Goal: Task Accomplishment & Management: Complete application form

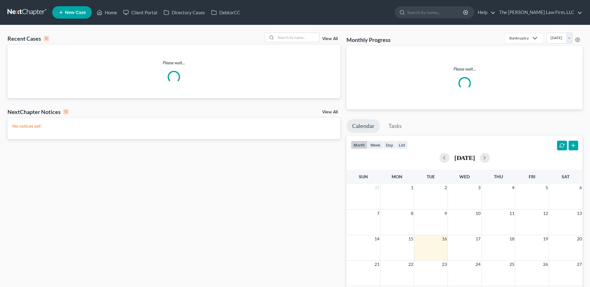
click at [289, 35] on input "search" at bounding box center [298, 37] width 44 height 9
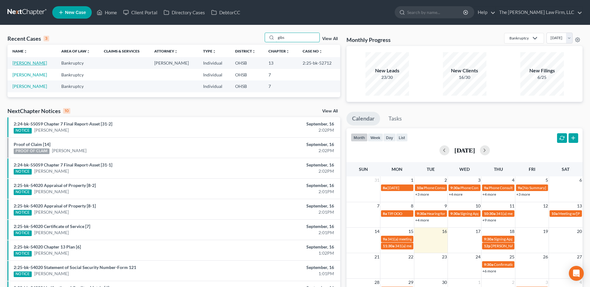
type input "gibs"
click at [30, 62] on link "[PERSON_NAME]" at bounding box center [29, 62] width 35 height 5
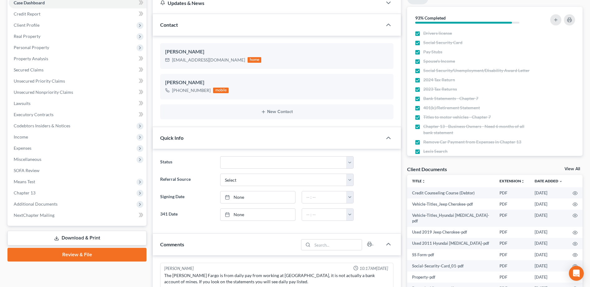
scroll to position [124, 0]
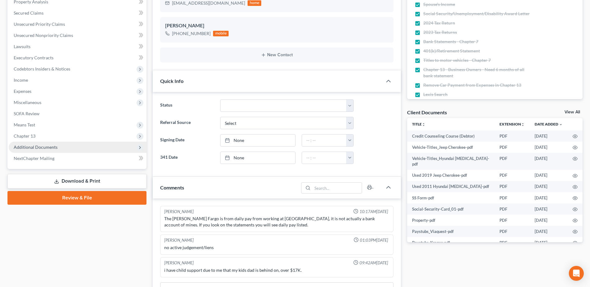
click at [43, 146] on span "Additional Documents" at bounding box center [36, 147] width 44 height 5
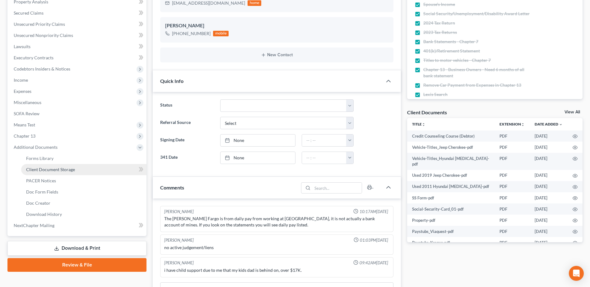
click at [63, 172] on span "Client Document Storage" at bounding box center [50, 169] width 49 height 5
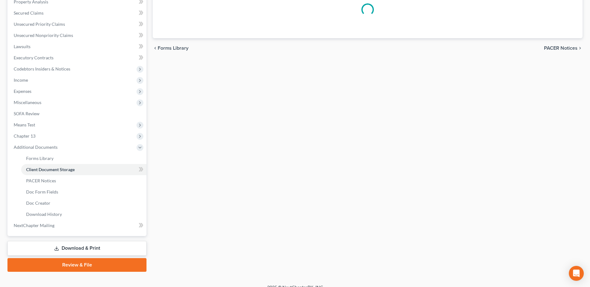
select select "52"
select select "61"
select select "7"
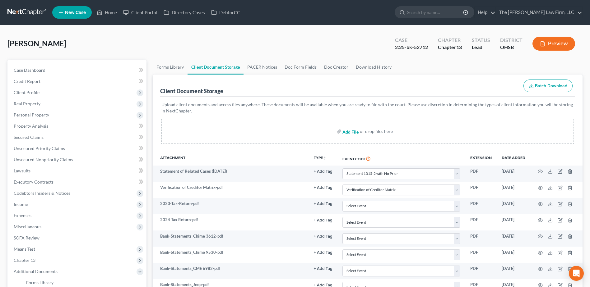
click at [349, 131] on input "file" at bounding box center [349, 131] width 15 height 11
type input "C:\fakepath\Financial Management.pdf"
select select "52"
select select "61"
select select "7"
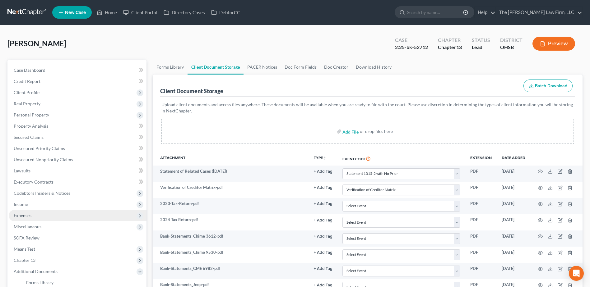
select select "7"
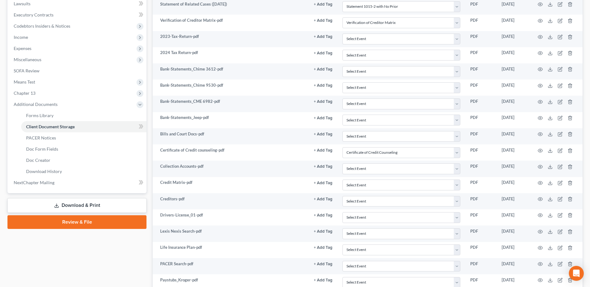
scroll to position [249, 0]
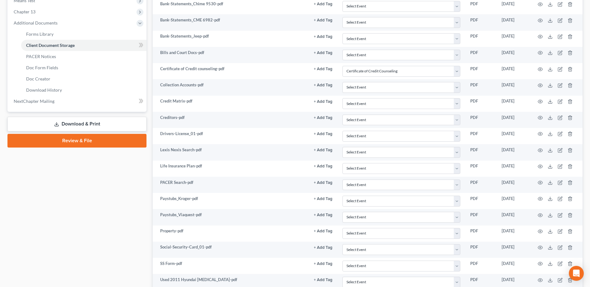
click at [68, 141] on link "Review & File" at bounding box center [76, 141] width 139 height 14
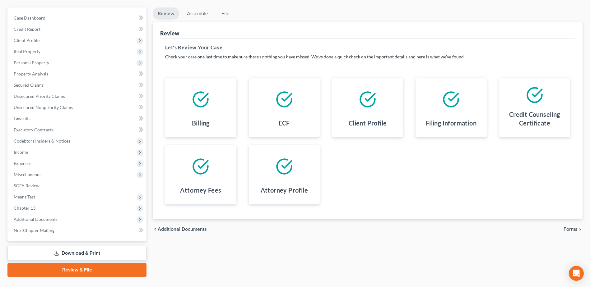
scroll to position [66, 0]
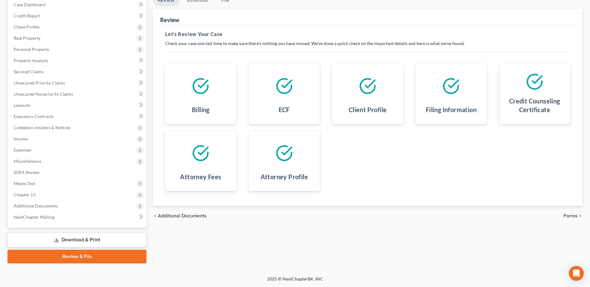
click at [568, 215] on span "Forms" at bounding box center [570, 216] width 14 height 5
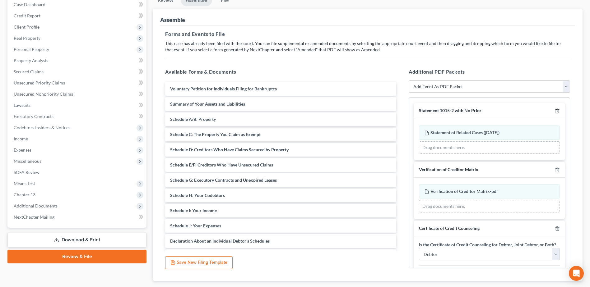
click at [557, 111] on line "button" at bounding box center [557, 111] width 0 height 1
click at [557, 170] on line "button" at bounding box center [557, 170] width 0 height 1
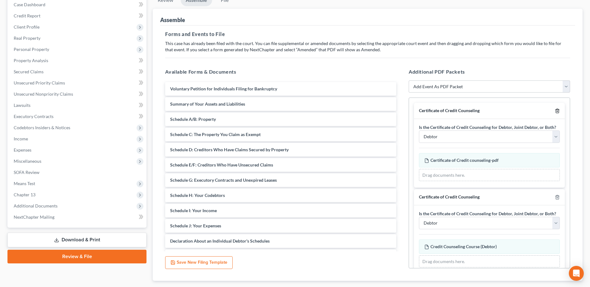
click at [557, 111] on line "button" at bounding box center [557, 111] width 0 height 1
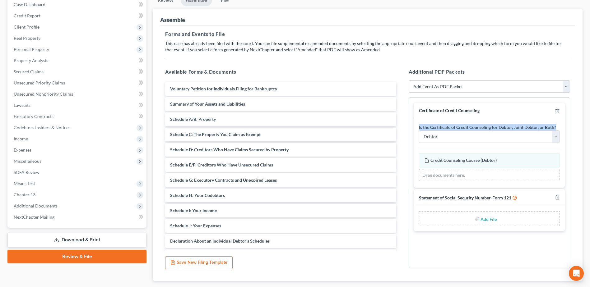
click at [552, 111] on div at bounding box center [555, 111] width 7 height 6
click at [556, 110] on icon "button" at bounding box center [556, 110] width 5 height 5
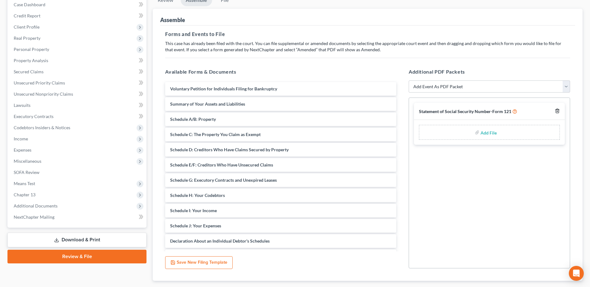
click at [556, 110] on icon "button" at bounding box center [556, 110] width 5 height 5
drag, startPoint x: 545, startPoint y: 89, endPoint x: 537, endPoint y: 91, distance: 7.9
click at [545, 89] on select "Add Event As PDF Packet 20 Largest Unsecured Creditors Amended Document Amended…" at bounding box center [488, 87] width 161 height 12
select select "27"
click at [408, 81] on select "Add Event As PDF Packet 20 Largest Unsecured Creditors Amended Document Amended…" at bounding box center [488, 87] width 161 height 12
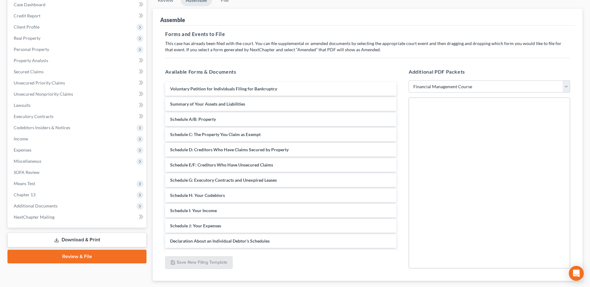
select select
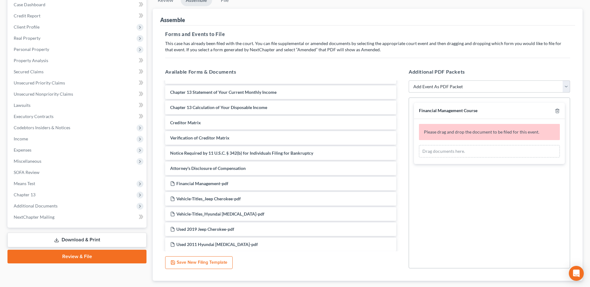
scroll to position [186, 0]
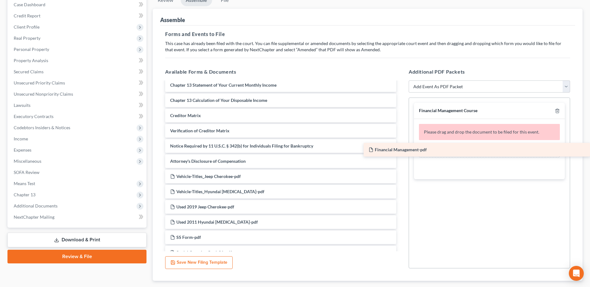
drag, startPoint x: 201, startPoint y: 176, endPoint x: 467, endPoint y: 150, distance: 267.4
click at [401, 150] on div "Financial Management-pdf Voluntary Petition for Individuals Filing for Bankrupt…" at bounding box center [280, 238] width 241 height 684
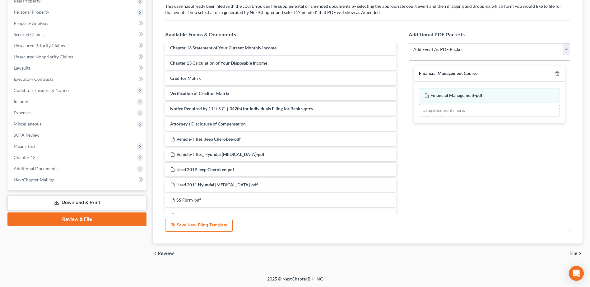
click at [573, 251] on span "File" at bounding box center [573, 253] width 8 height 5
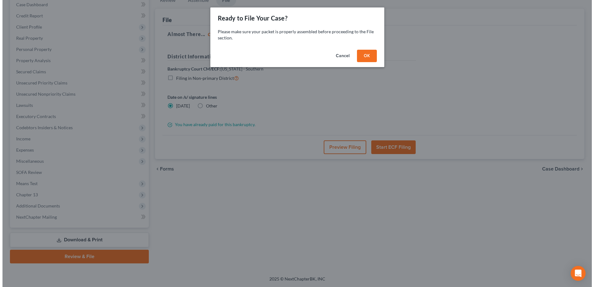
scroll to position [66, 0]
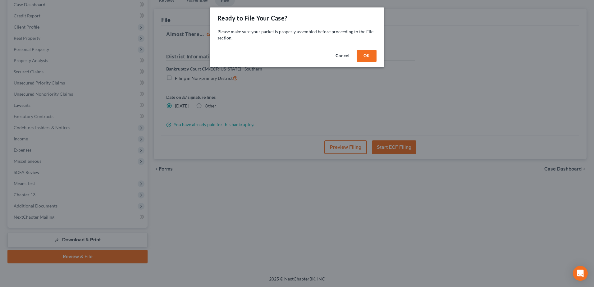
click at [370, 55] on button "OK" at bounding box center [367, 56] width 20 height 12
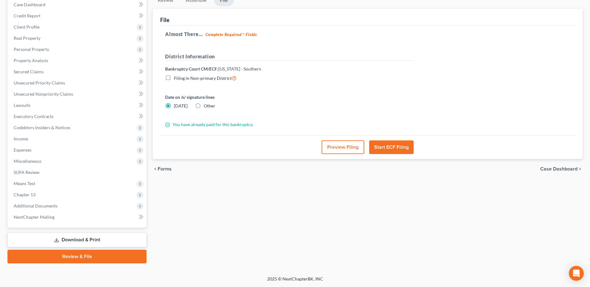
click at [400, 147] on button "Start ECF Filing" at bounding box center [391, 147] width 44 height 14
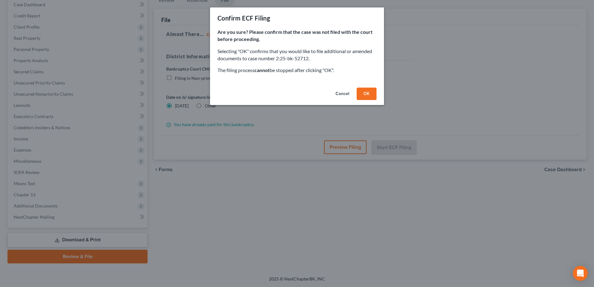
click at [373, 90] on button "OK" at bounding box center [367, 94] width 20 height 12
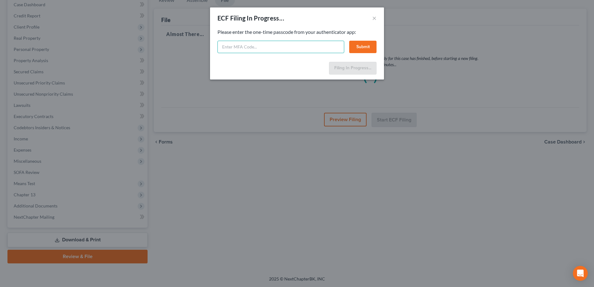
click at [260, 42] on input "text" at bounding box center [281, 47] width 127 height 12
type input "505874"
click at [356, 43] on button "Submit" at bounding box center [362, 47] width 27 height 12
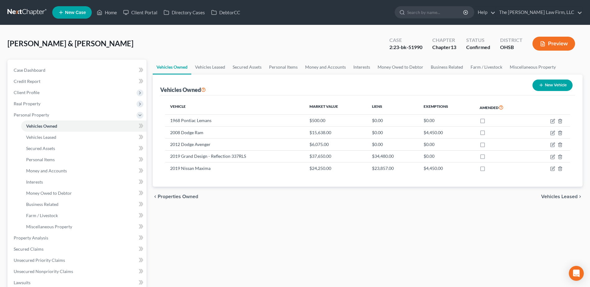
click at [28, 12] on link at bounding box center [27, 12] width 40 height 11
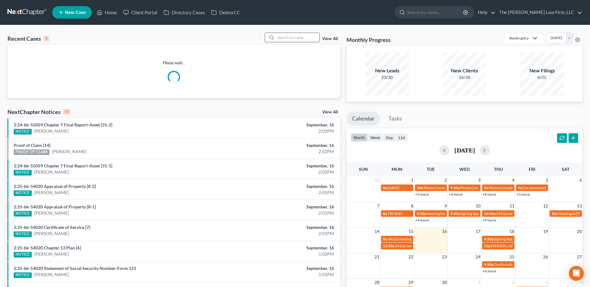
click at [288, 37] on input "search" at bounding box center [298, 37] width 44 height 9
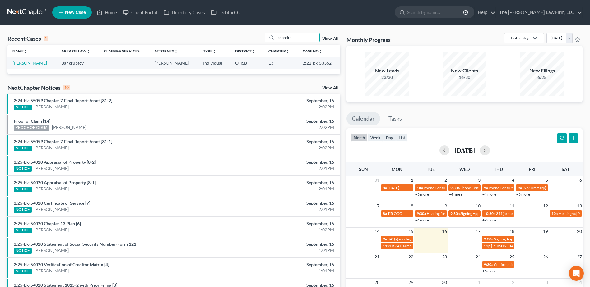
type input "chandra"
click at [21, 64] on link "Galante, Chandra" at bounding box center [29, 62] width 35 height 5
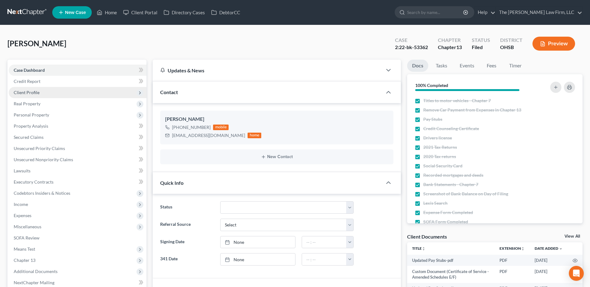
scroll to position [1681, 0]
click at [25, 93] on span "Client Profile" at bounding box center [27, 92] width 26 height 5
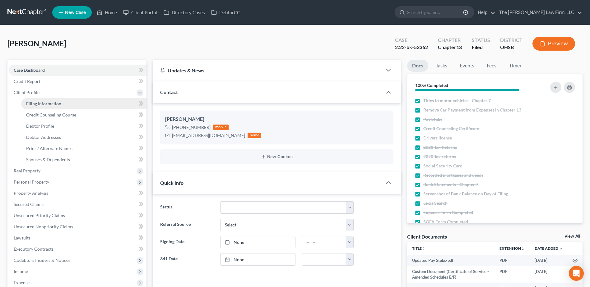
click at [31, 102] on span "Filing Information" at bounding box center [43, 103] width 35 height 5
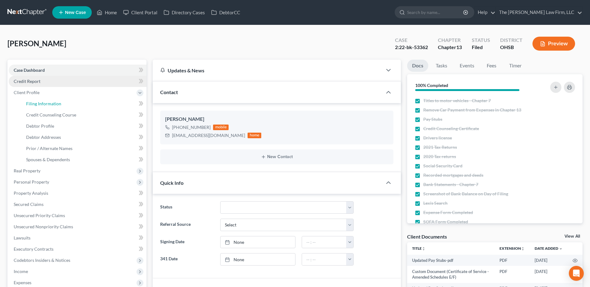
select select "1"
select select "0"
select select "3"
select select "36"
